Goal: Task Accomplishment & Management: Manage account settings

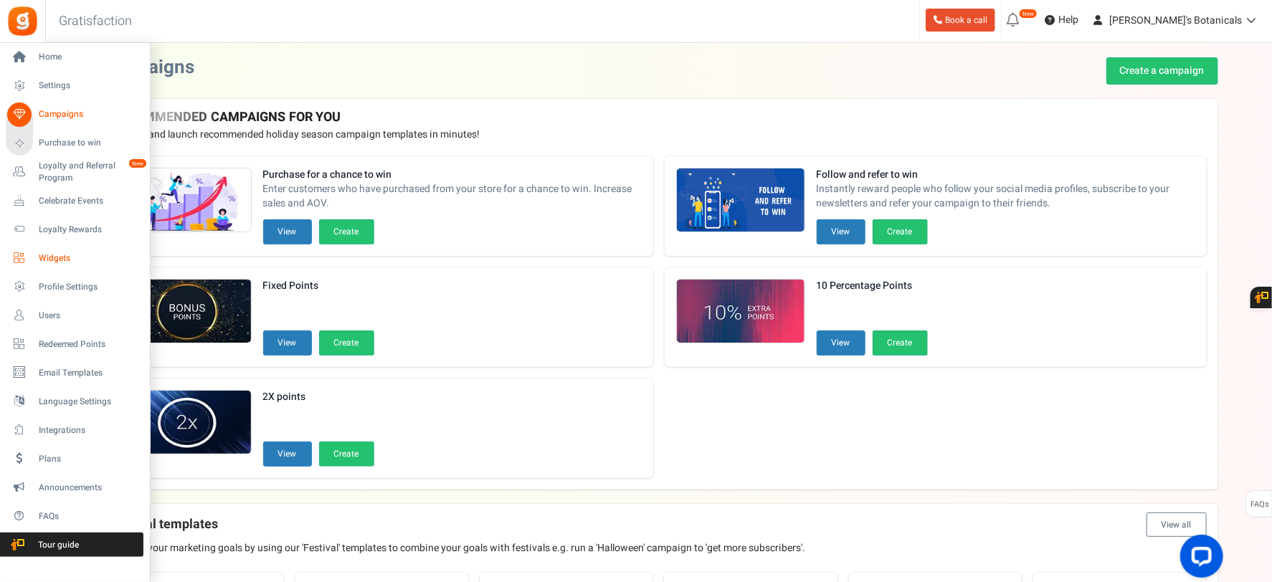
click at [62, 252] on span "Widgets" at bounding box center [89, 258] width 100 height 12
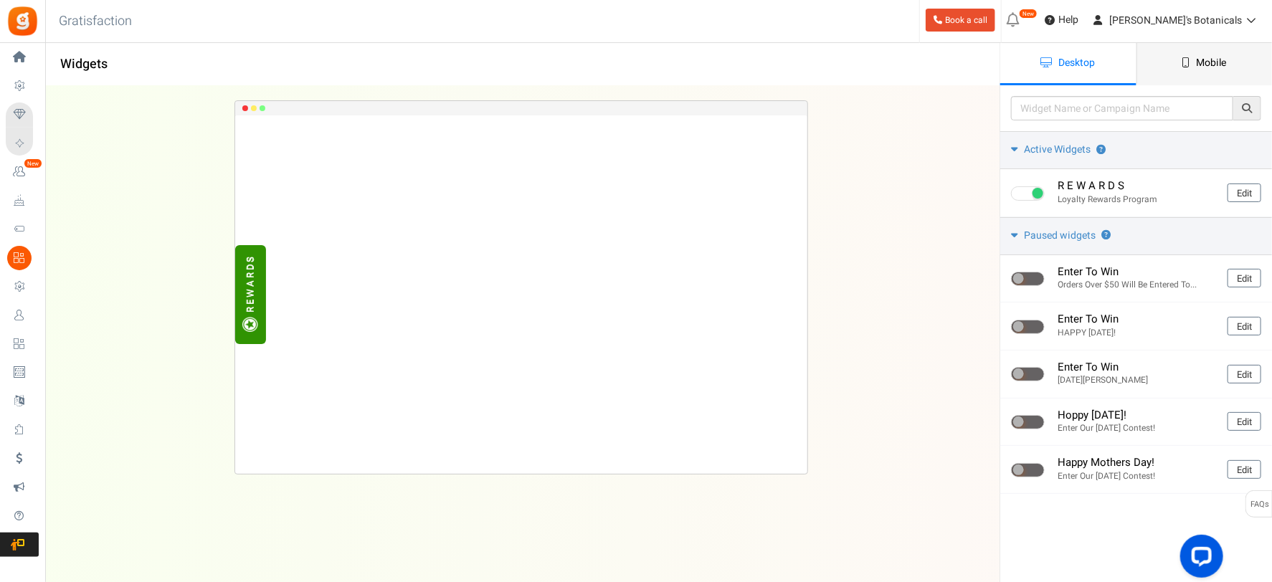
click at [1198, 62] on span "Mobile" at bounding box center [1212, 62] width 30 height 15
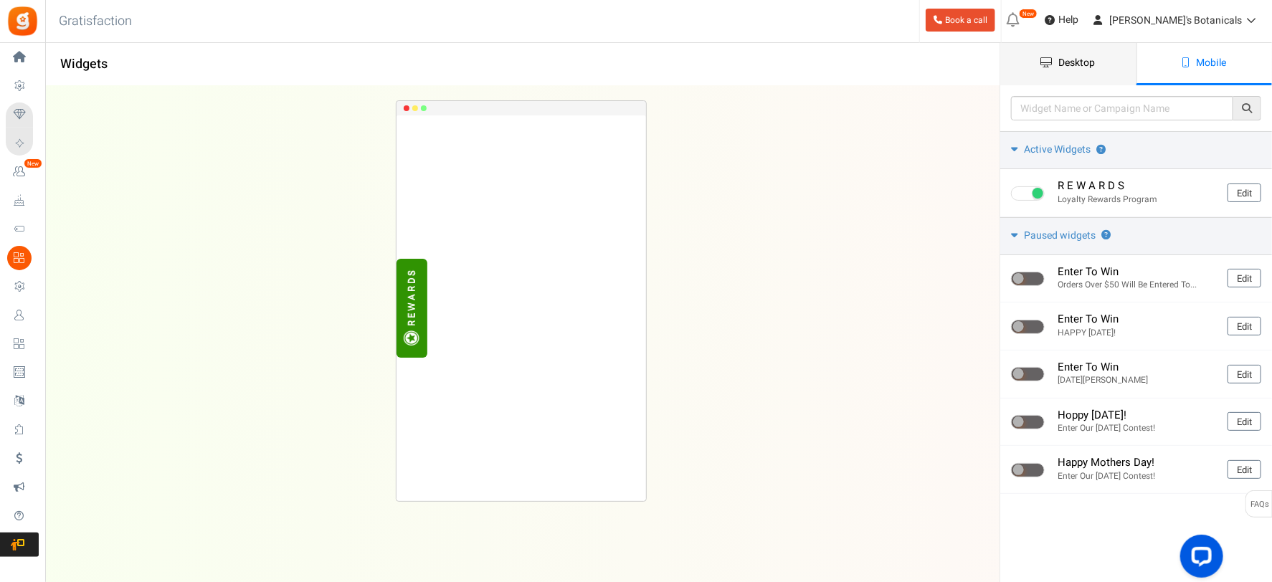
click at [1076, 54] on link "Desktop" at bounding box center [1068, 64] width 136 height 42
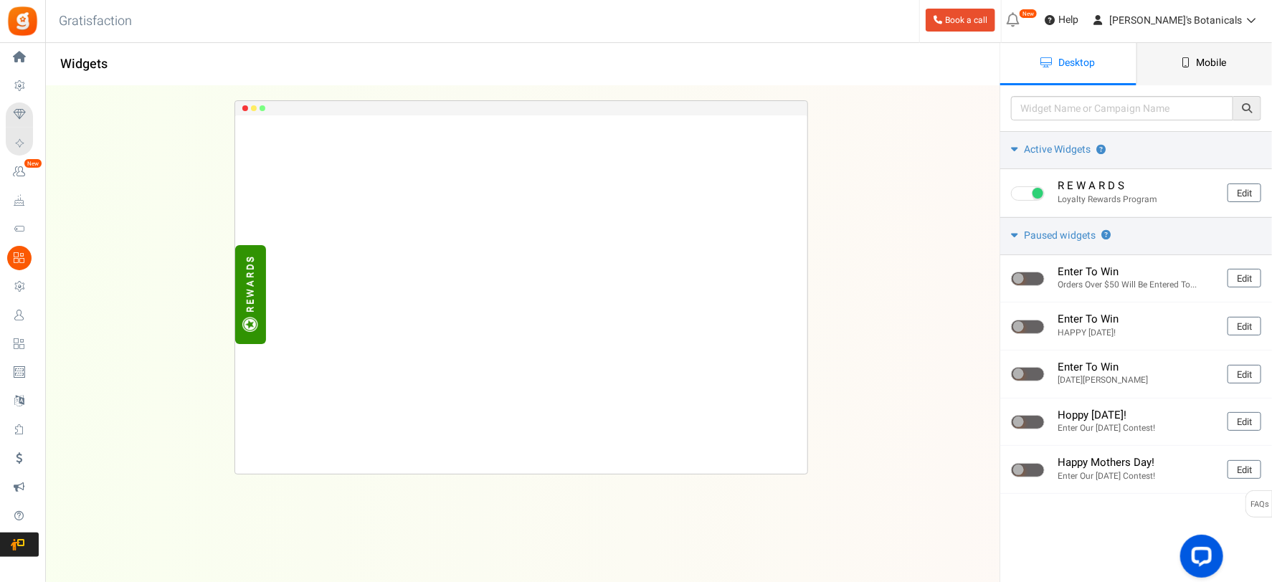
click at [1215, 60] on span "Mobile" at bounding box center [1212, 62] width 30 height 15
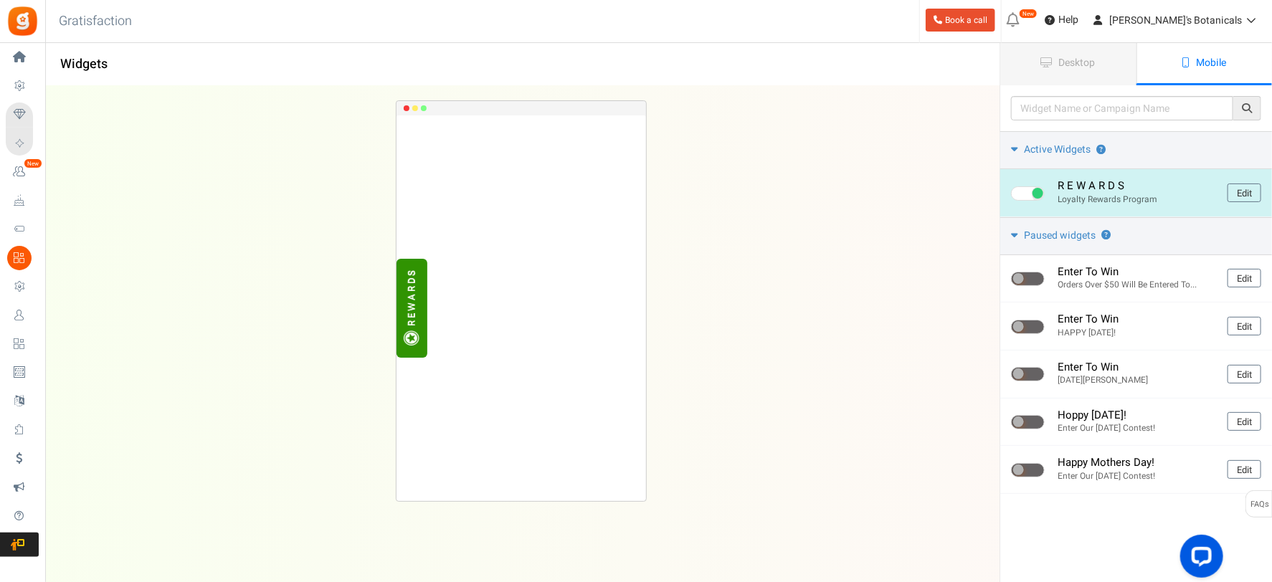
click at [1173, 178] on div "Active Widgets ? R E W A R D S Loyalty Rewards Program Edit" at bounding box center [1136, 174] width 272 height 86
click at [1230, 196] on link "Edit" at bounding box center [1244, 193] width 34 height 19
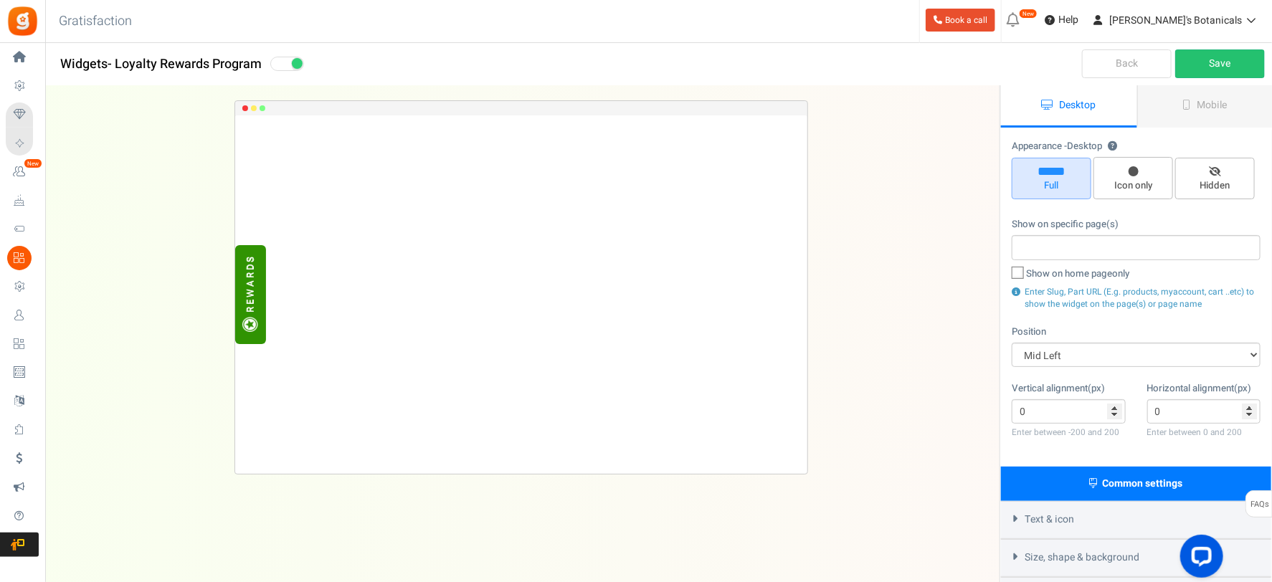
click at [1094, 98] on span "Desktop" at bounding box center [1078, 104] width 37 height 15
click at [1228, 101] on link "Mobile" at bounding box center [1205, 106] width 136 height 42
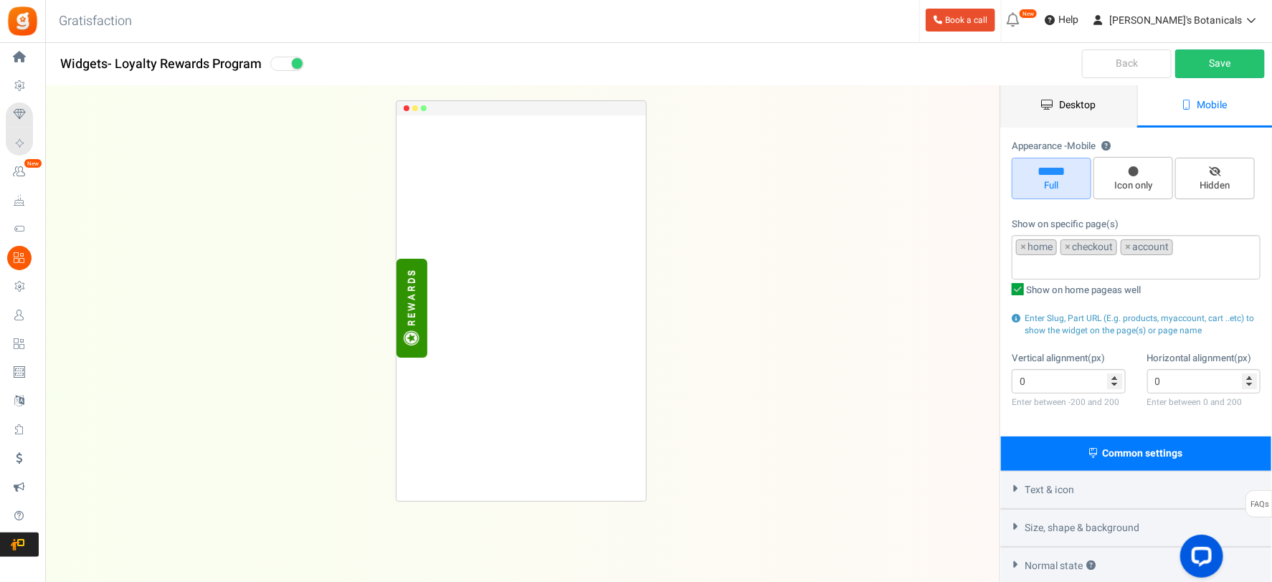
click at [1056, 104] on link "Desktop" at bounding box center [1069, 106] width 136 height 42
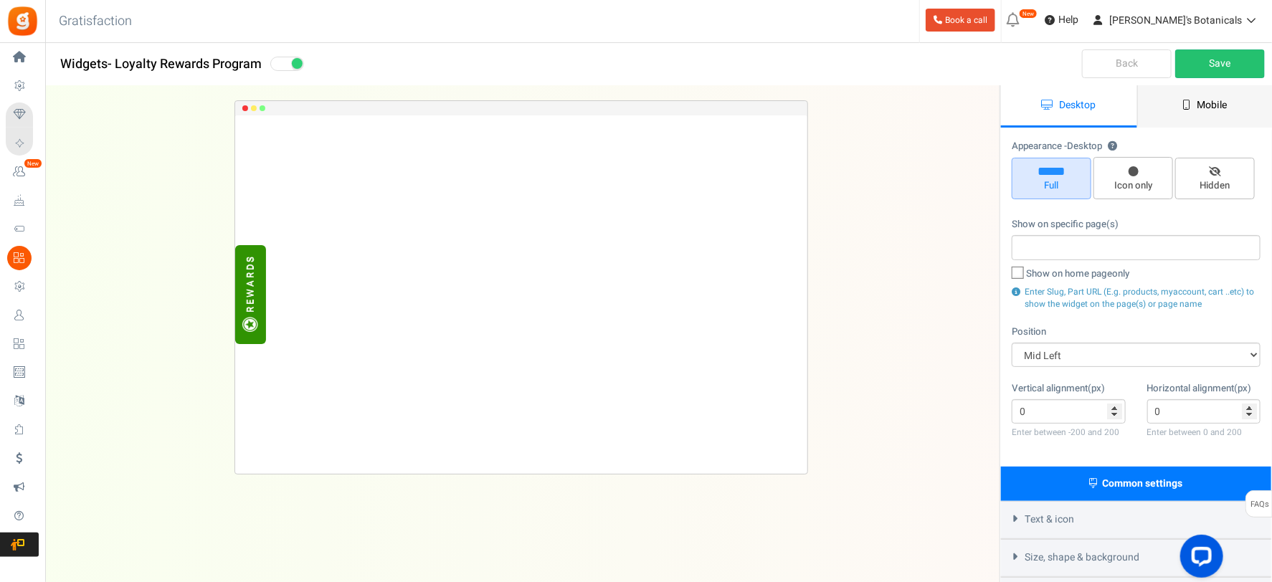
click at [1194, 108] on link "Mobile" at bounding box center [1205, 106] width 136 height 42
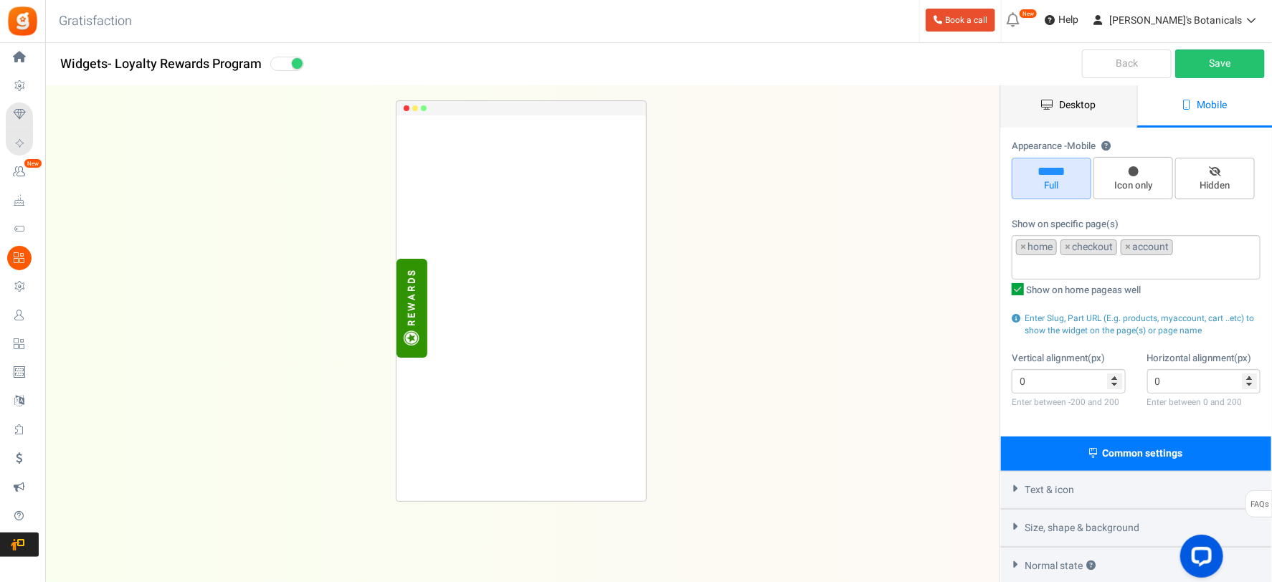
click at [1103, 102] on link "Desktop" at bounding box center [1069, 106] width 136 height 42
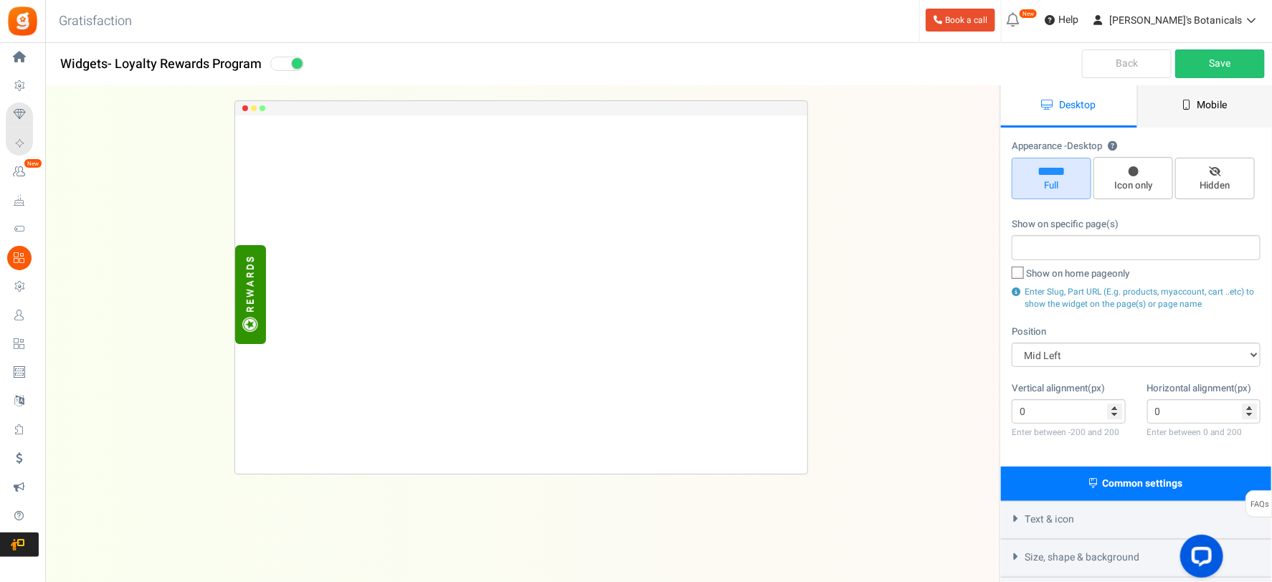
click at [1203, 85] on link "Mobile" at bounding box center [1205, 106] width 136 height 42
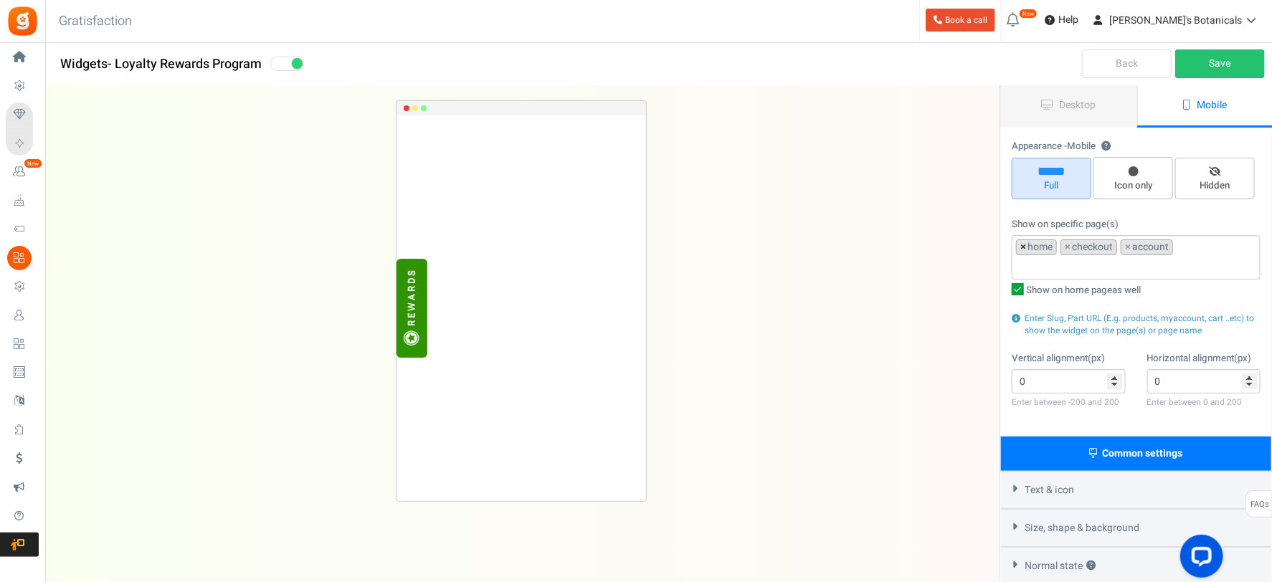
click at [1020, 246] on span "×" at bounding box center [1023, 247] width 6 height 14
click at [927, 251] on div "R E W A R D S Loading.. × To configure LightBox layout please Click here" at bounding box center [521, 305] width 999 height 439
drag, startPoint x: 908, startPoint y: 346, endPoint x: 1095, endPoint y: 148, distance: 272.8
click at [910, 347] on div "R E W A R D S Loading.. × To configure LightBox layout please Click here" at bounding box center [521, 305] width 999 height 439
click at [1214, 67] on link "Save" at bounding box center [1220, 63] width 90 height 29
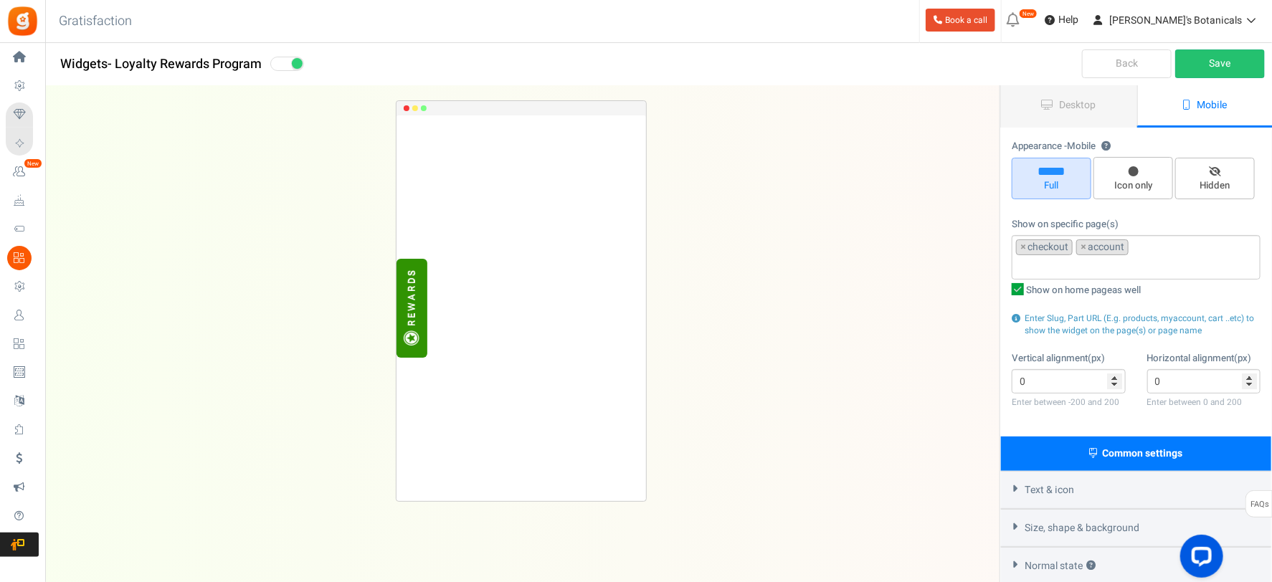
click at [853, 412] on div "R E W A R D S Loading.. × To configure LightBox layout please Click here" at bounding box center [521, 305] width 999 height 439
click at [844, 328] on div "R E W A R D S Loading.. × To configure LightBox layout please Click here" at bounding box center [521, 305] width 999 height 439
